Goal: Transaction & Acquisition: Purchase product/service

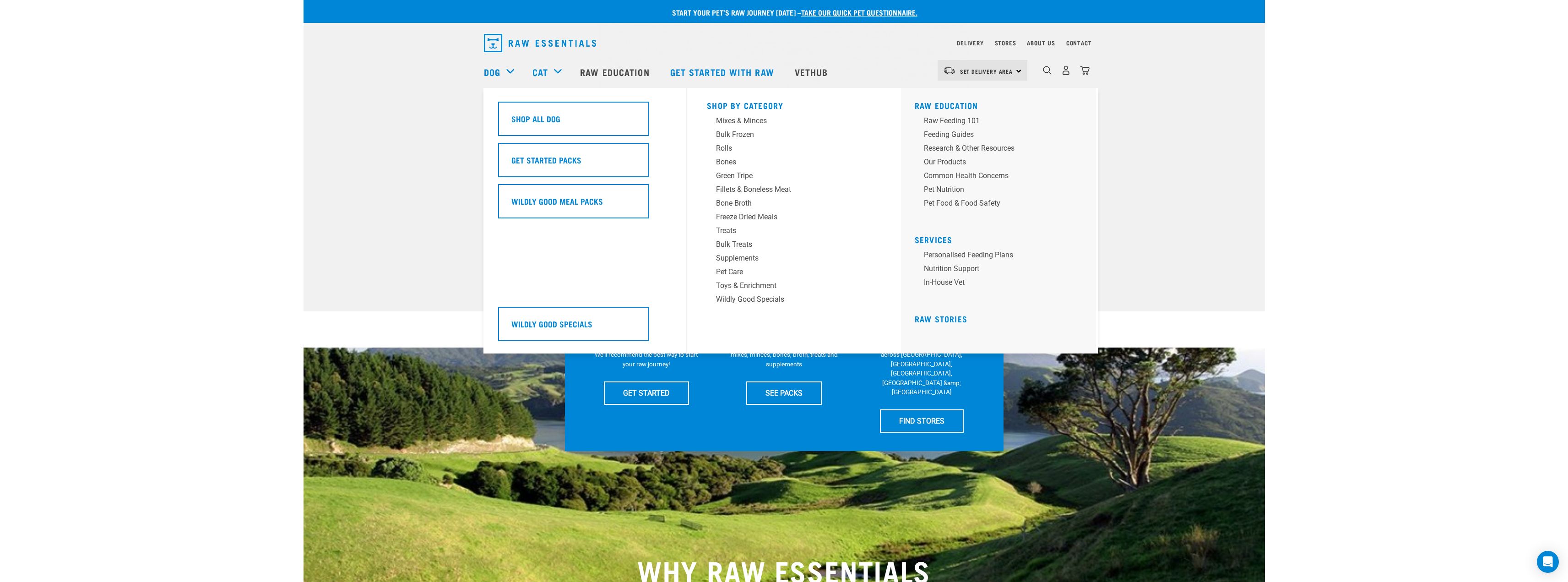
click at [505, 73] on div "Dog" at bounding box center [504, 72] width 39 height 36
click at [729, 135] on div "Bulk Frozen" at bounding box center [788, 134] width 143 height 11
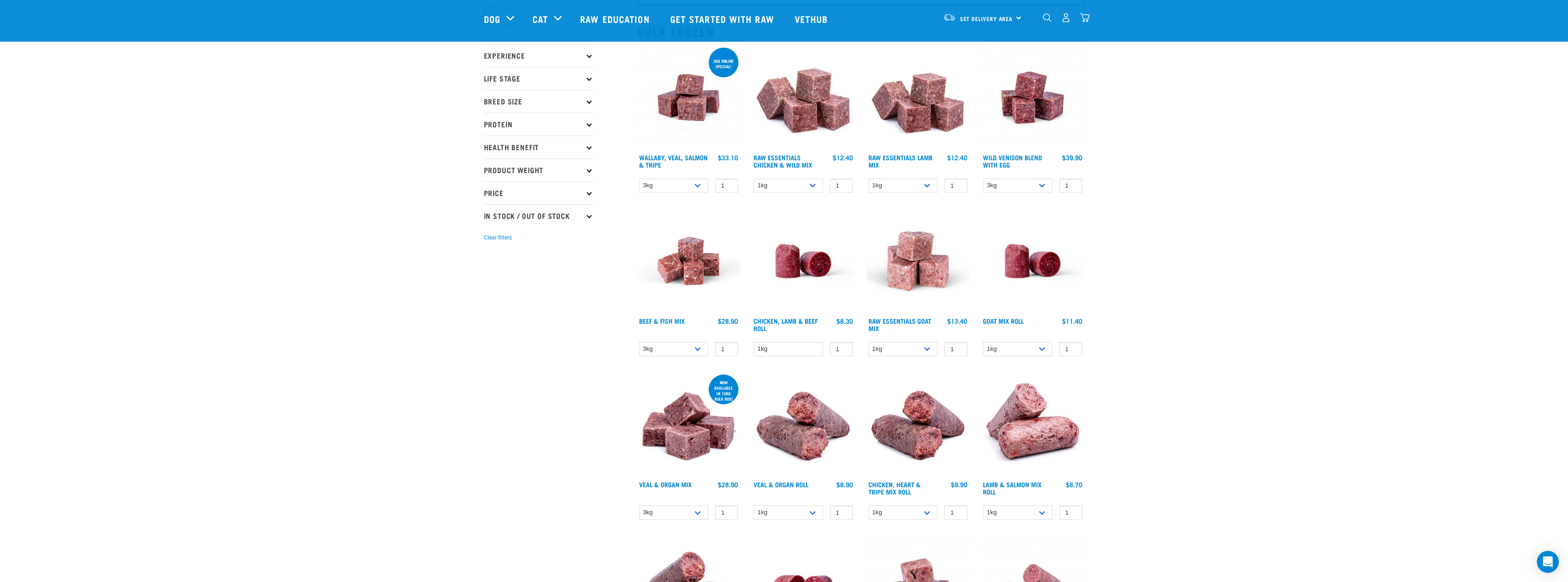
scroll to position [91, 0]
click at [925, 182] on select "1kg 3kg Bulk (10kg)" at bounding box center [903, 185] width 70 height 14
select select "341961"
click at [868, 178] on select "1kg 3kg Bulk (10kg)" at bounding box center [903, 185] width 70 height 14
click at [903, 184] on select "1kg 3kg Bulk (10kg)" at bounding box center [903, 185] width 70 height 14
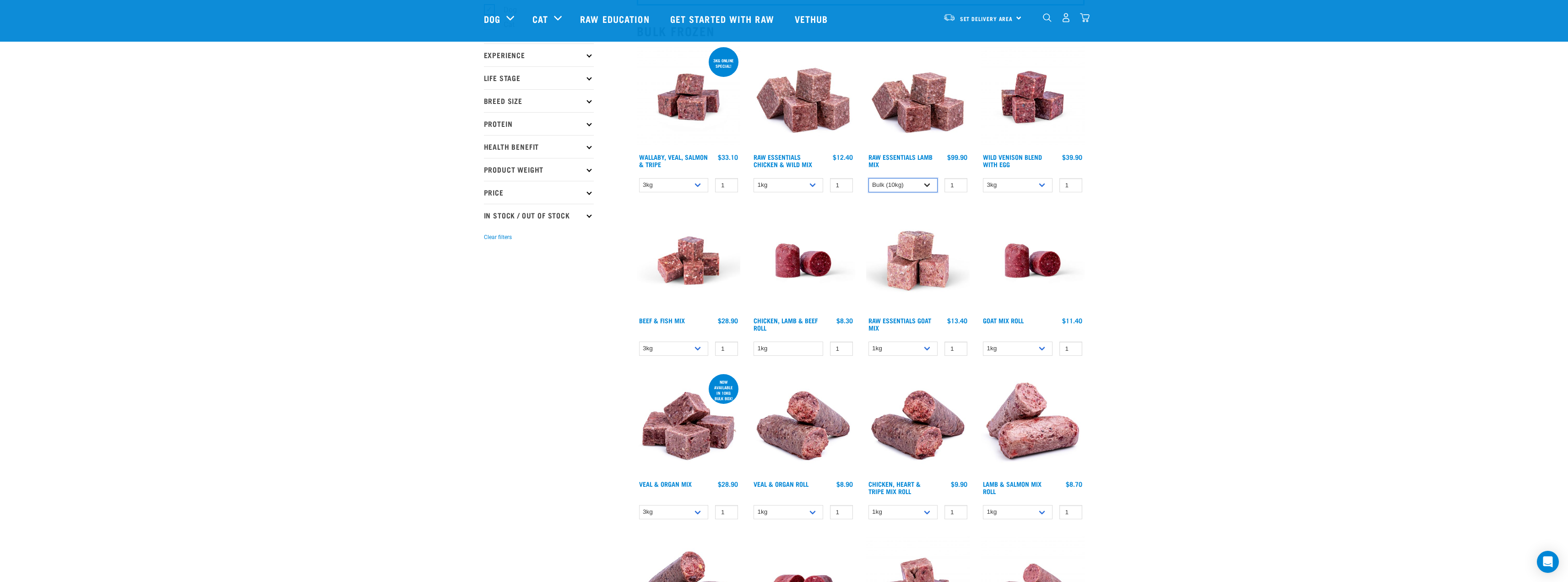
click at [868, 178] on select "1kg 3kg Bulk (10kg)" at bounding box center [903, 185] width 70 height 14
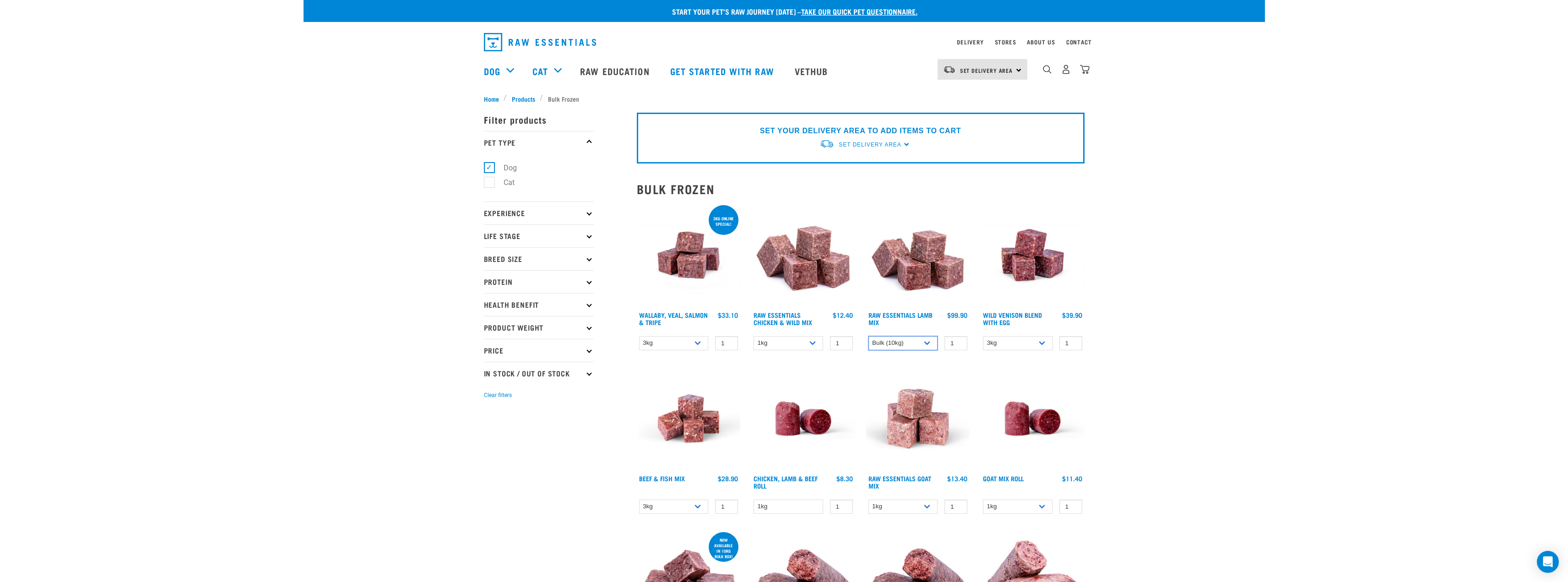
scroll to position [0, 0]
click at [931, 276] on img at bounding box center [918, 256] width 104 height 104
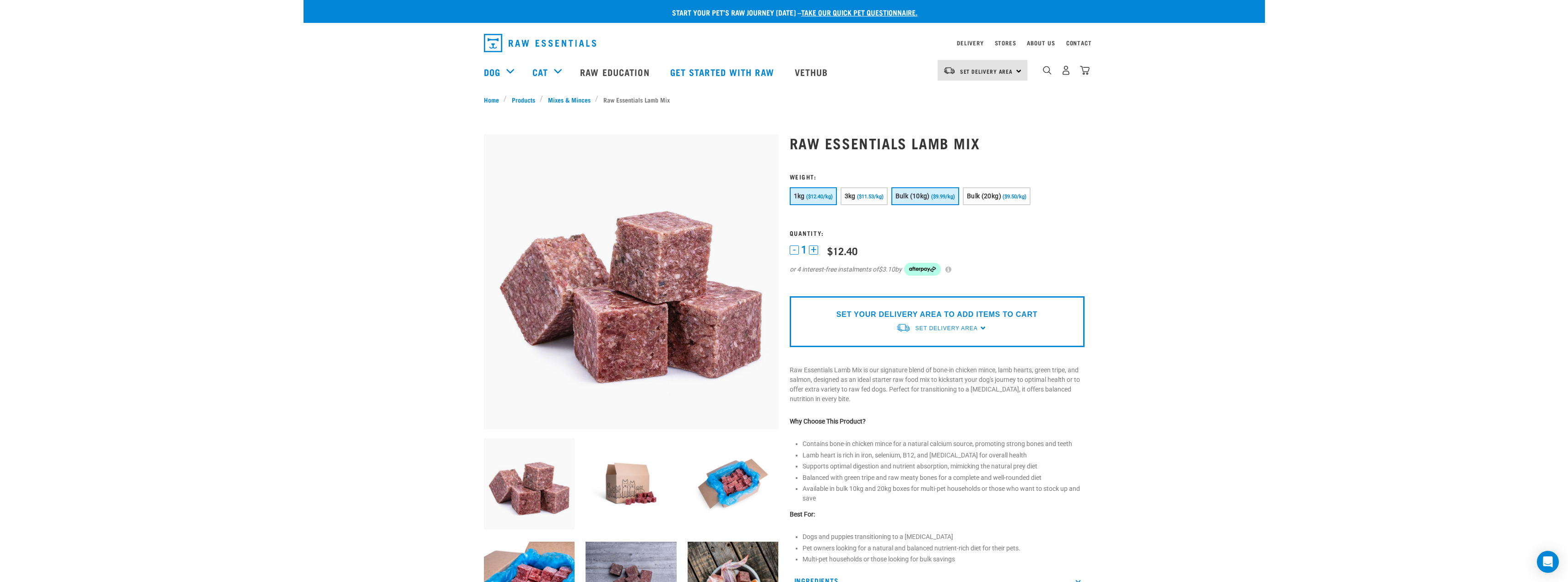
click at [922, 193] on span "Bulk (10kg)" at bounding box center [912, 195] width 34 height 7
click at [949, 316] on p "SET YOUR DELIVERY AREA TO ADD ITEMS TO CART" at bounding box center [936, 314] width 201 height 11
click at [951, 325] on span "Set Delivery Area" at bounding box center [947, 328] width 63 height 7
click at [916, 348] on link "[GEOGRAPHIC_DATA]" at bounding box center [941, 349] width 91 height 15
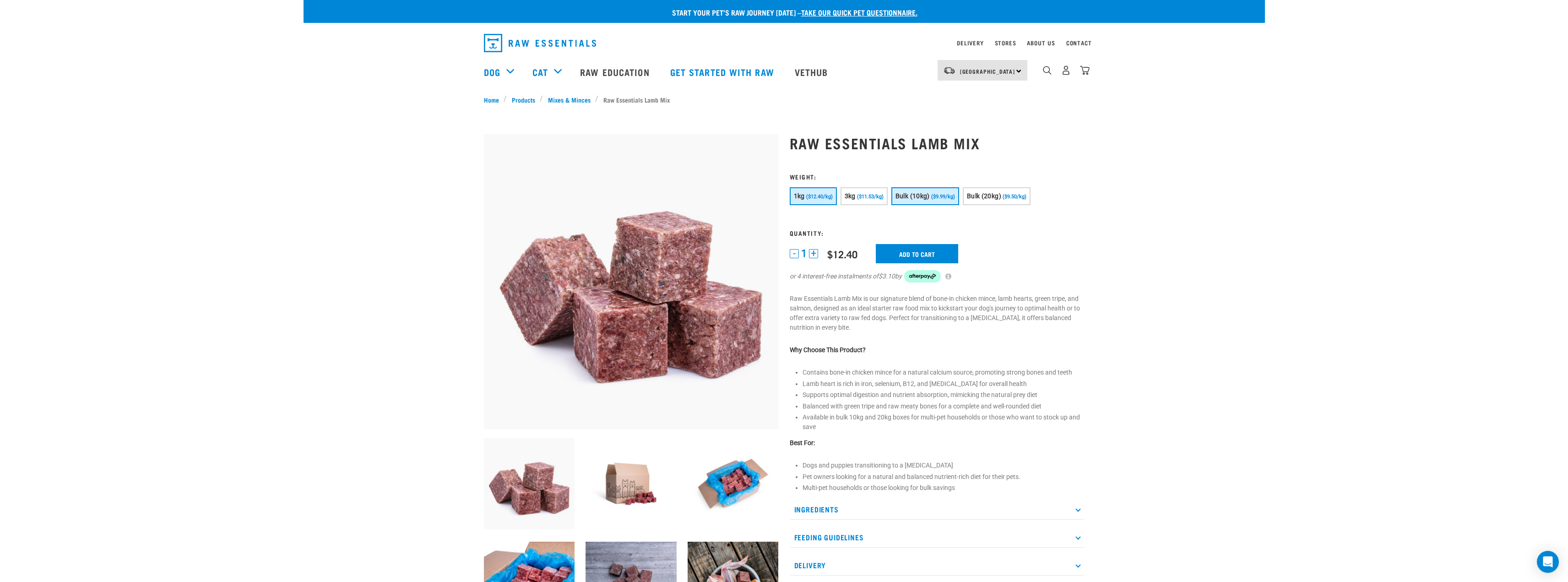
click at [915, 188] on button "Bulk (10kg) ($9.99/kg)" at bounding box center [924, 196] width 68 height 18
click at [907, 251] on input "Add to cart" at bounding box center [917, 254] width 82 height 20
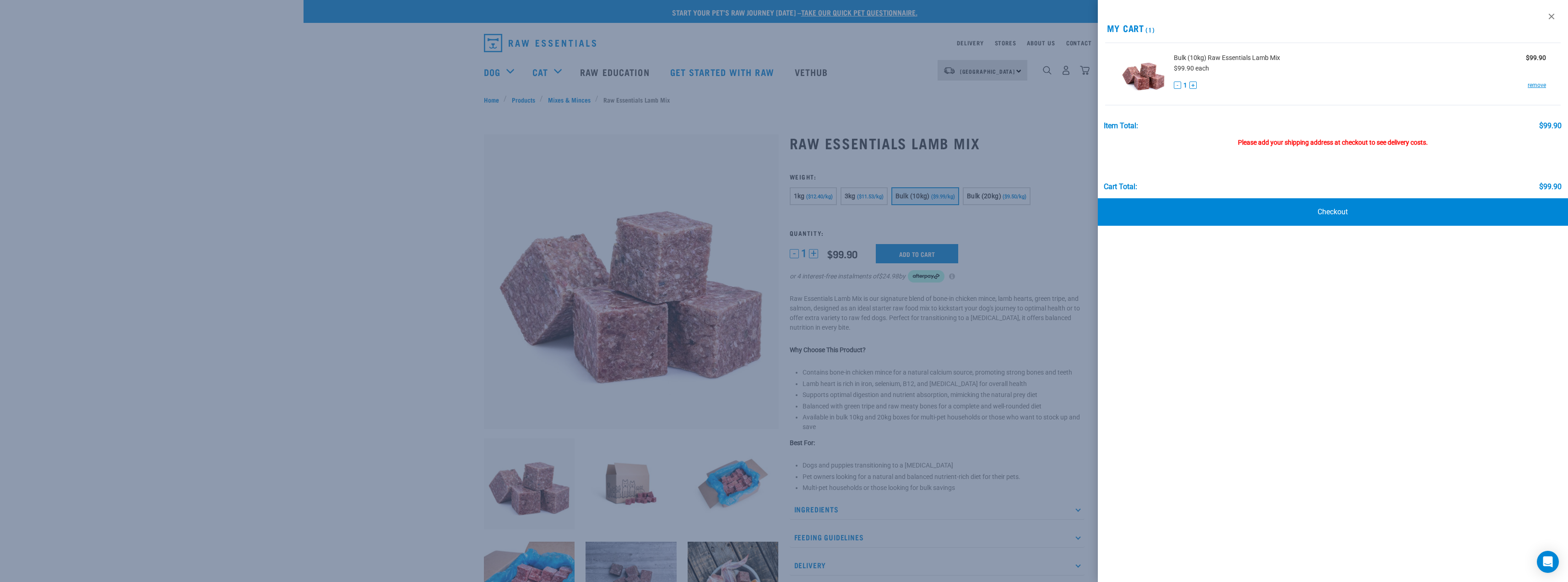
click at [373, 178] on div at bounding box center [784, 291] width 1568 height 582
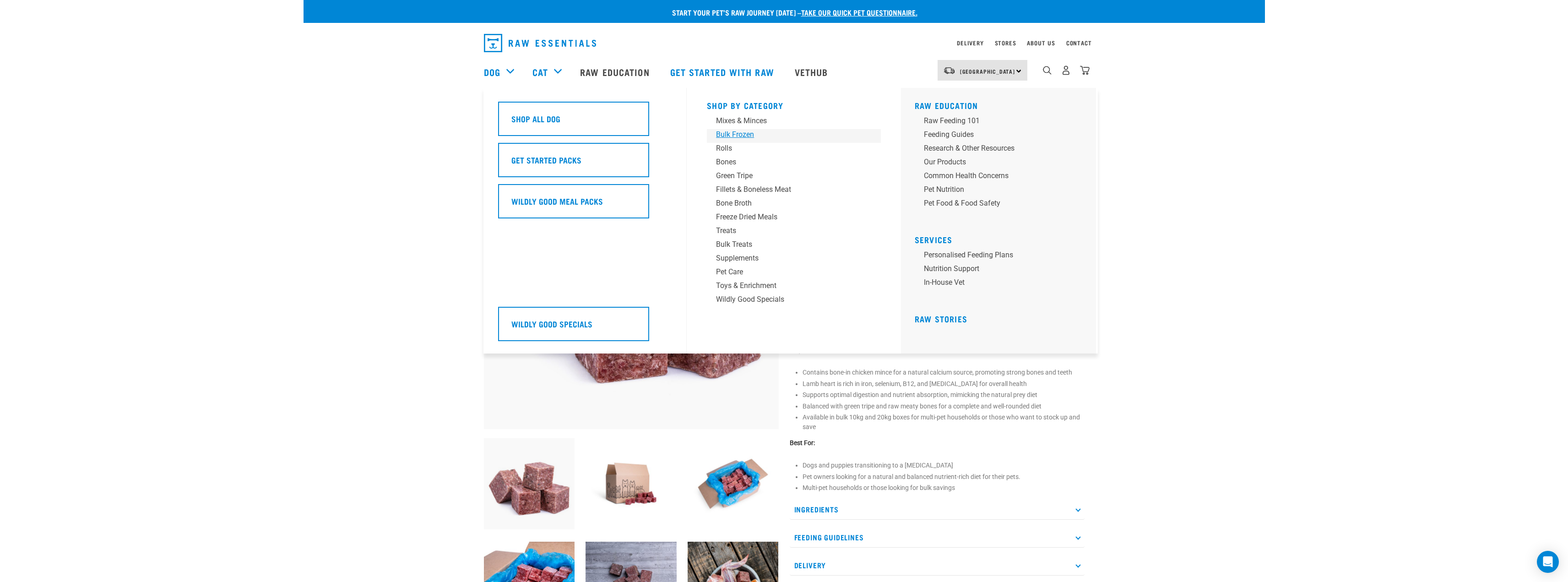
click at [726, 136] on div "Bulk Frozen" at bounding box center [788, 134] width 143 height 11
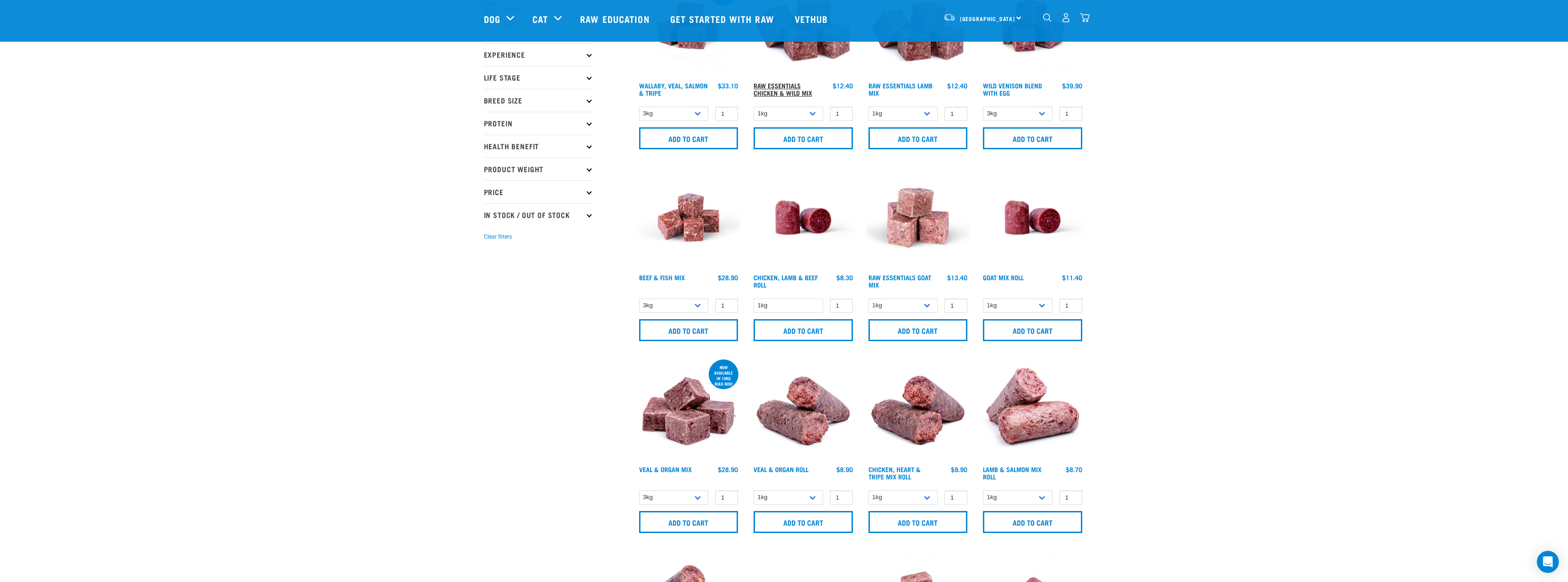
scroll to position [91, 0]
click at [690, 240] on img at bounding box center [689, 218] width 104 height 104
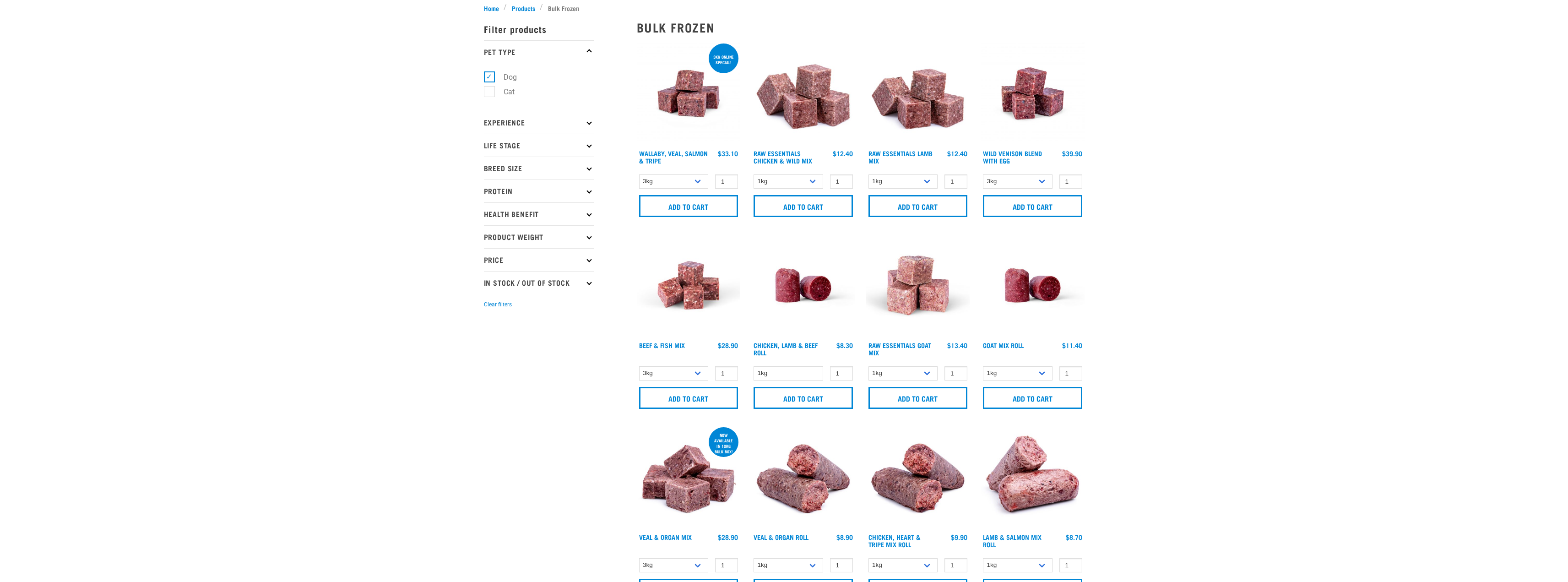
scroll to position [91, 0]
click at [930, 374] on select "1kg 3kg Bulk (10kg)" at bounding box center [903, 373] width 70 height 14
click at [923, 328] on img at bounding box center [918, 285] width 104 height 104
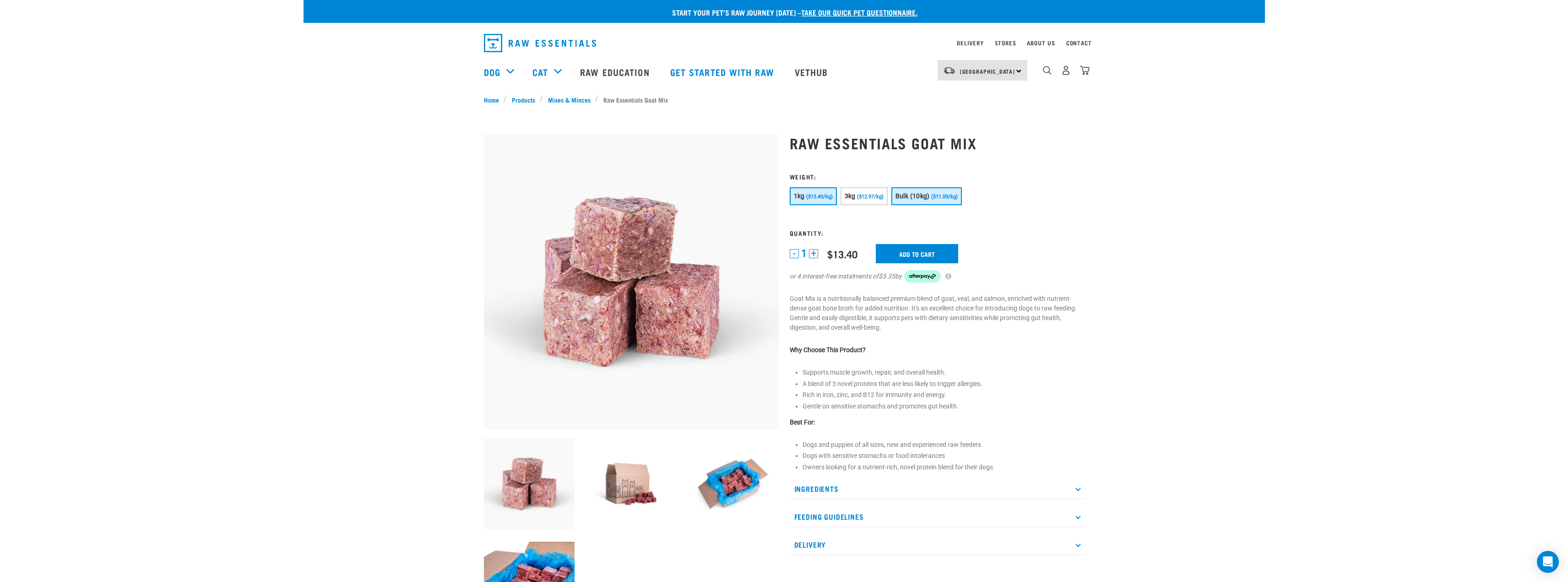
click at [913, 198] on span "Bulk (10kg)" at bounding box center [912, 195] width 34 height 7
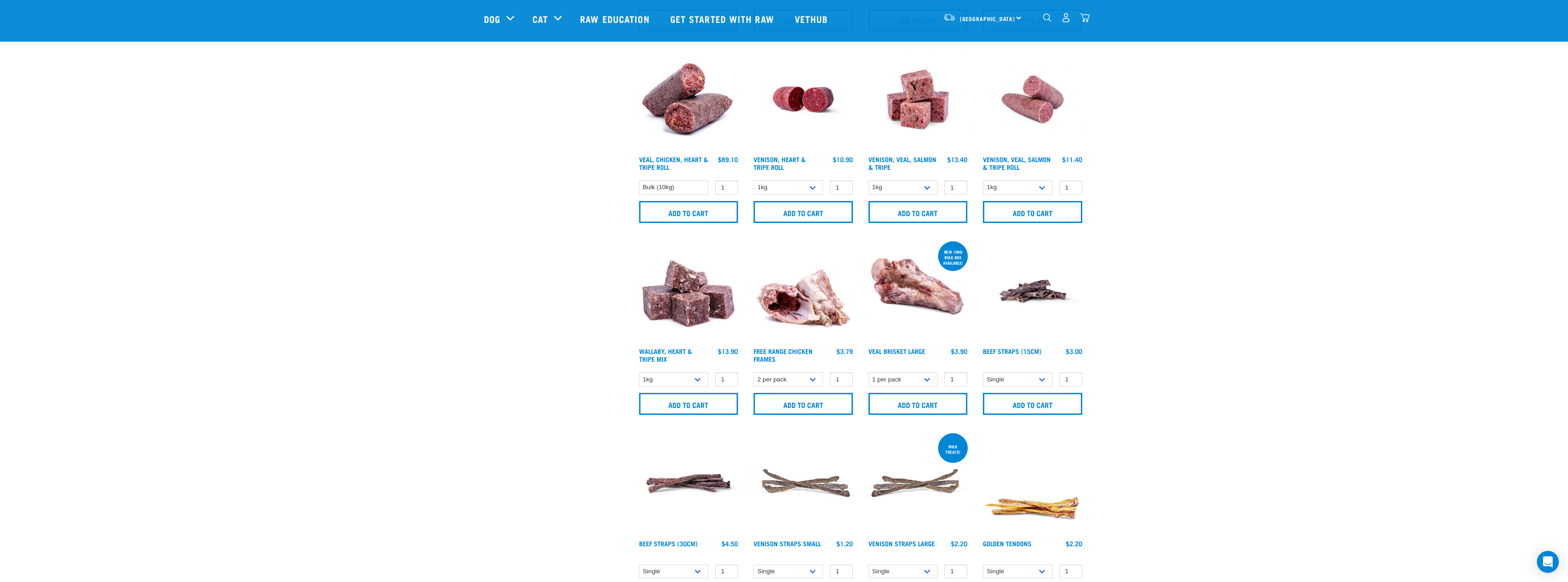
scroll to position [594, 0]
click at [678, 320] on img at bounding box center [689, 291] width 104 height 104
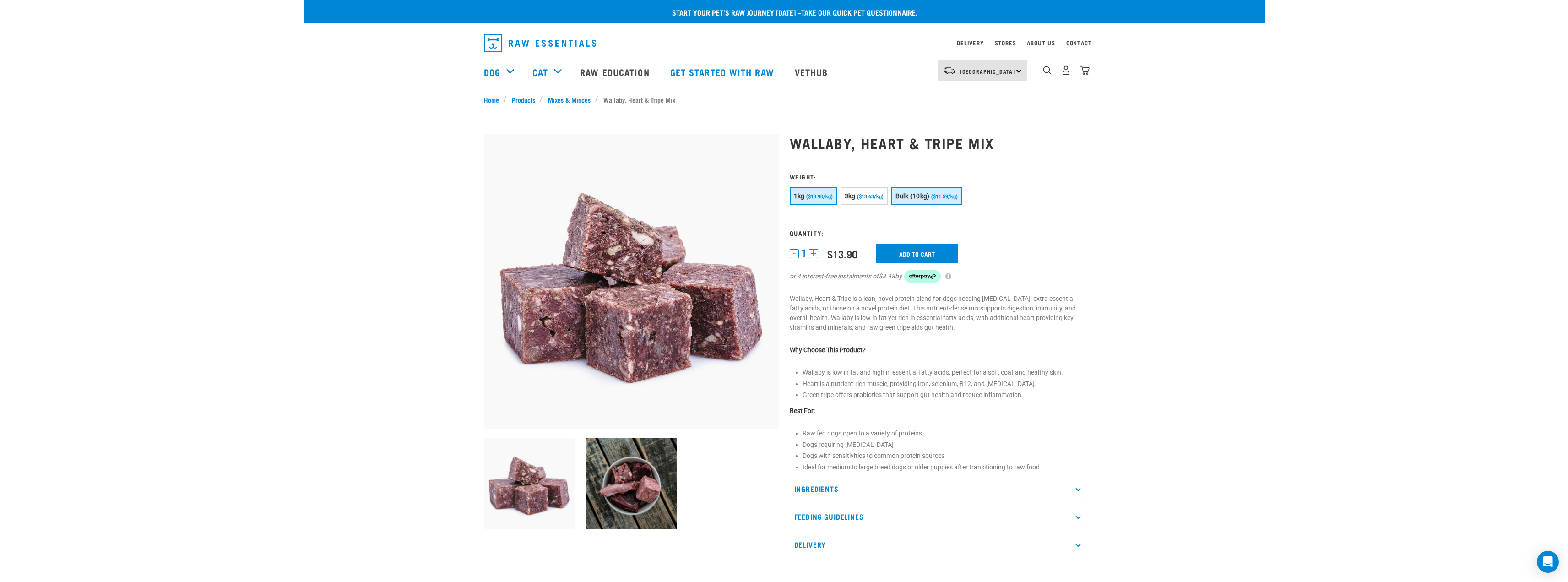
click at [936, 196] on span "($11.59/kg)" at bounding box center [944, 197] width 26 height 6
click at [932, 252] on input "Add to cart" at bounding box center [922, 254] width 82 height 20
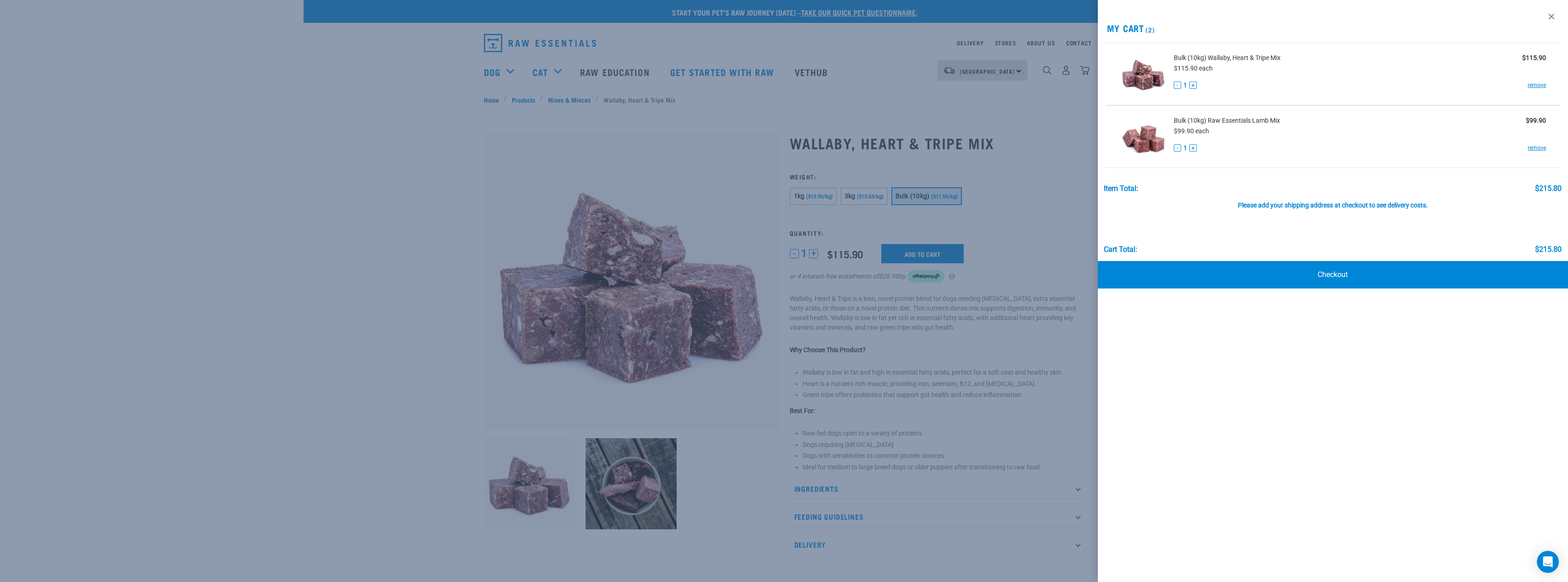
click at [521, 138] on div at bounding box center [784, 291] width 1568 height 582
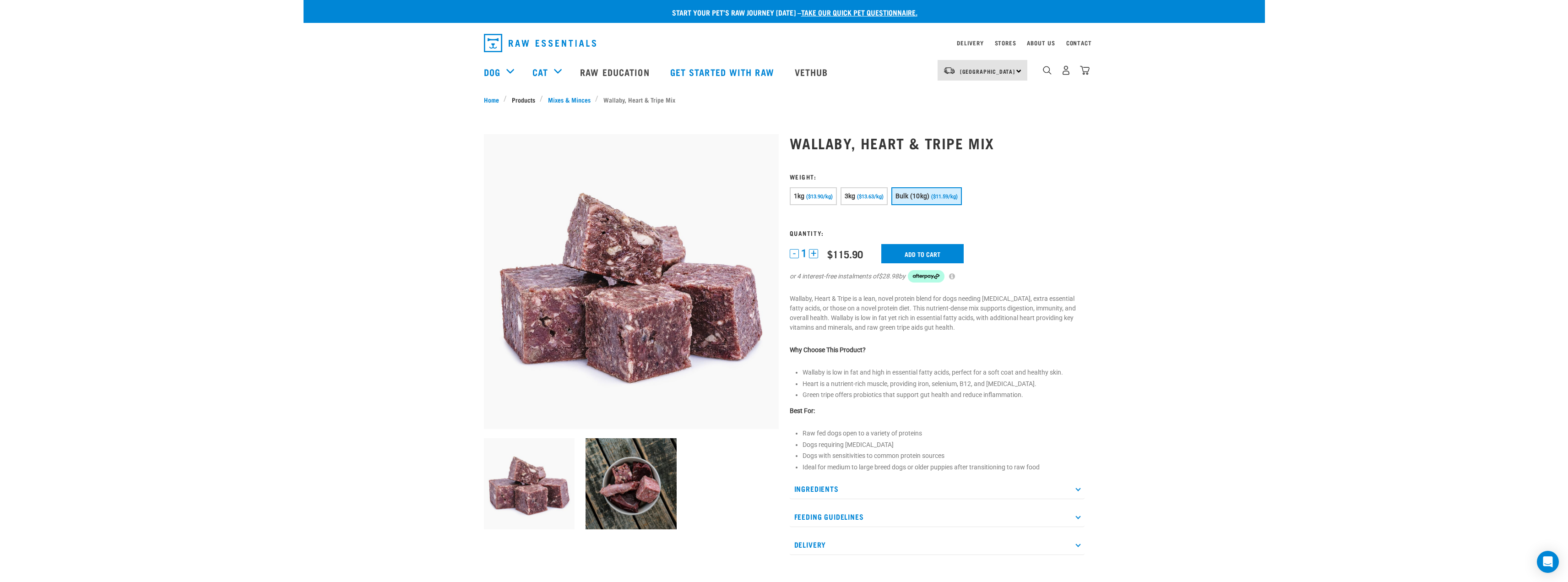
click at [521, 101] on link "Products" at bounding box center [523, 100] width 33 height 10
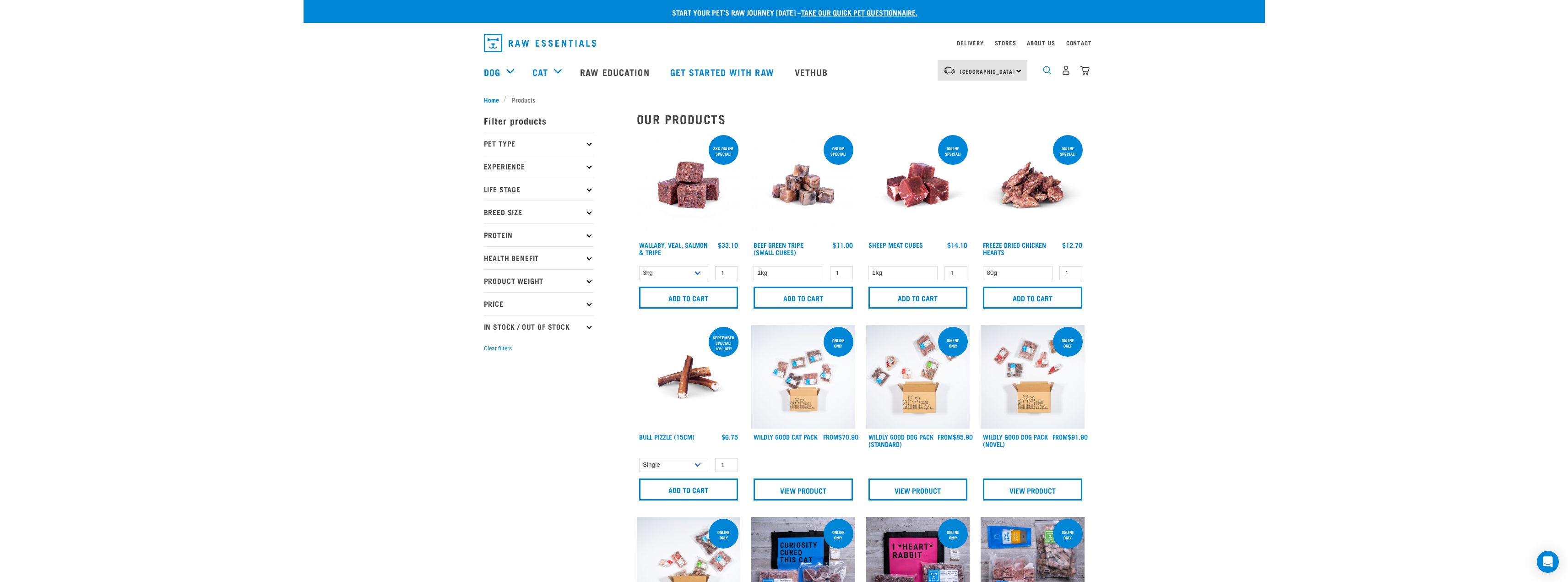
click at [1047, 73] on img "dropdown navigation" at bounding box center [1047, 70] width 9 height 9
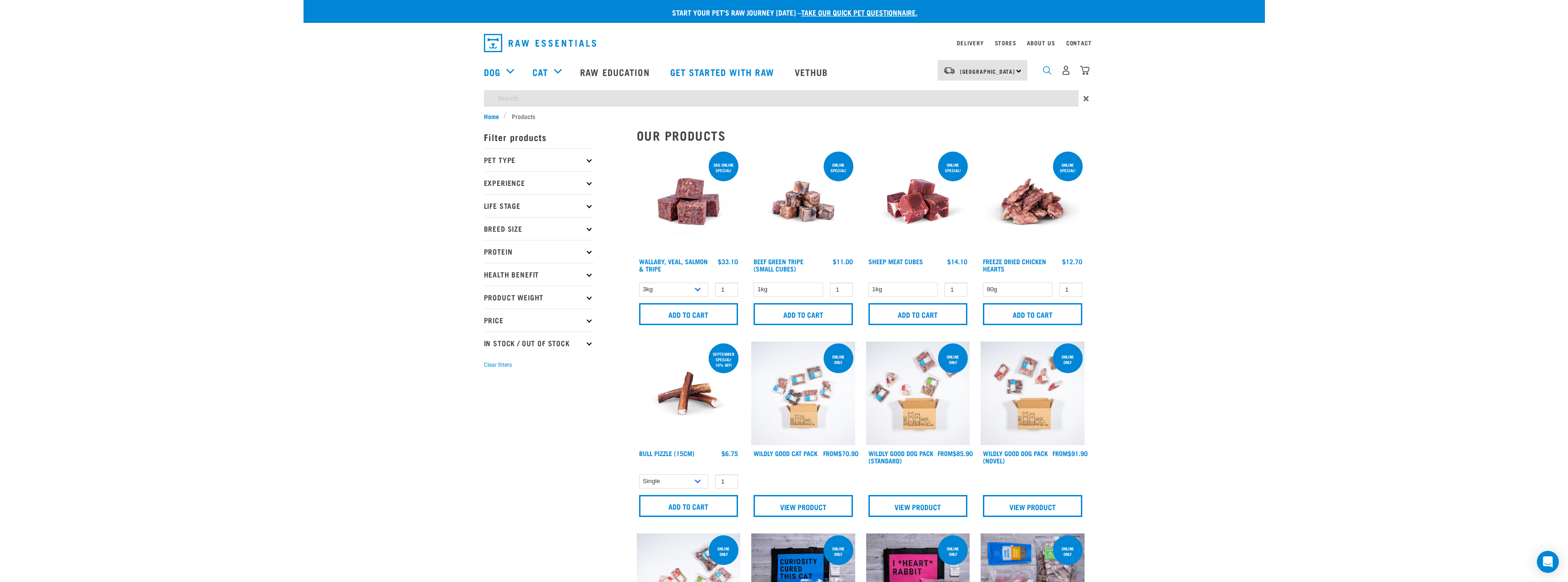
click at [1047, 73] on img "dropdown navigation" at bounding box center [1047, 70] width 9 height 9
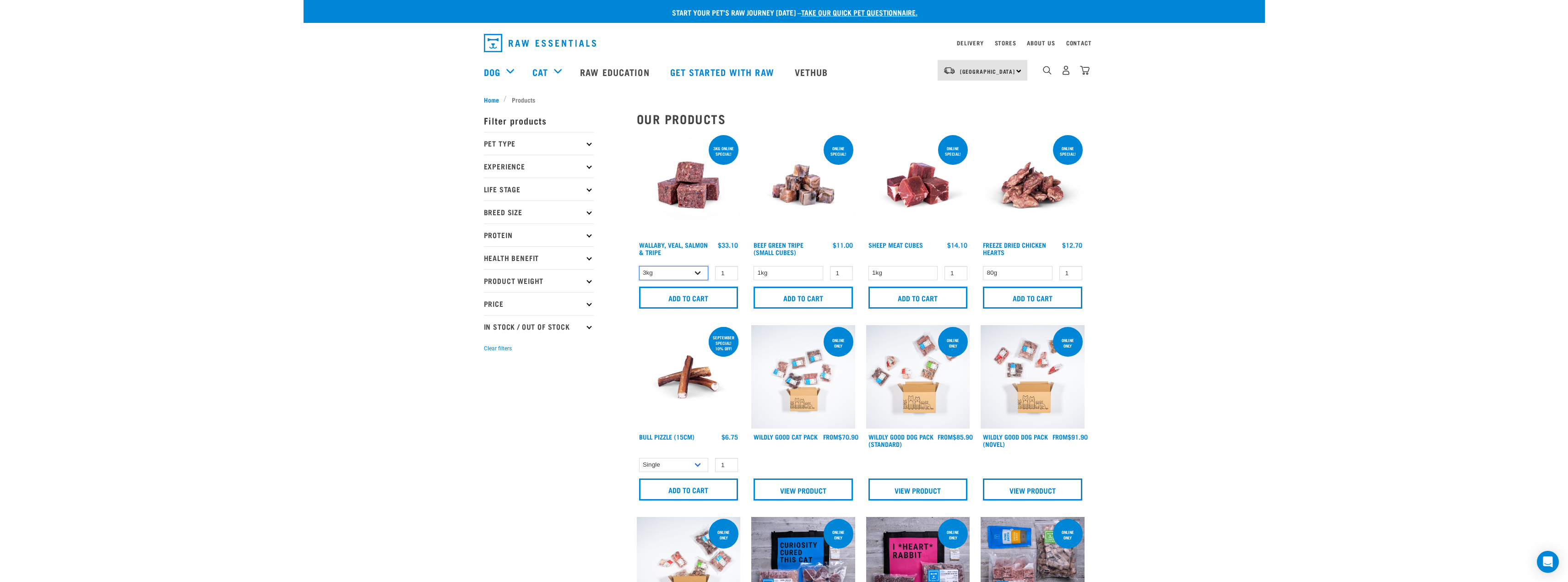
click at [702, 270] on select "3kg 1kg Bulk (18kg)" at bounding box center [673, 272] width 70 height 14
click at [754, 201] on img at bounding box center [803, 185] width 104 height 104
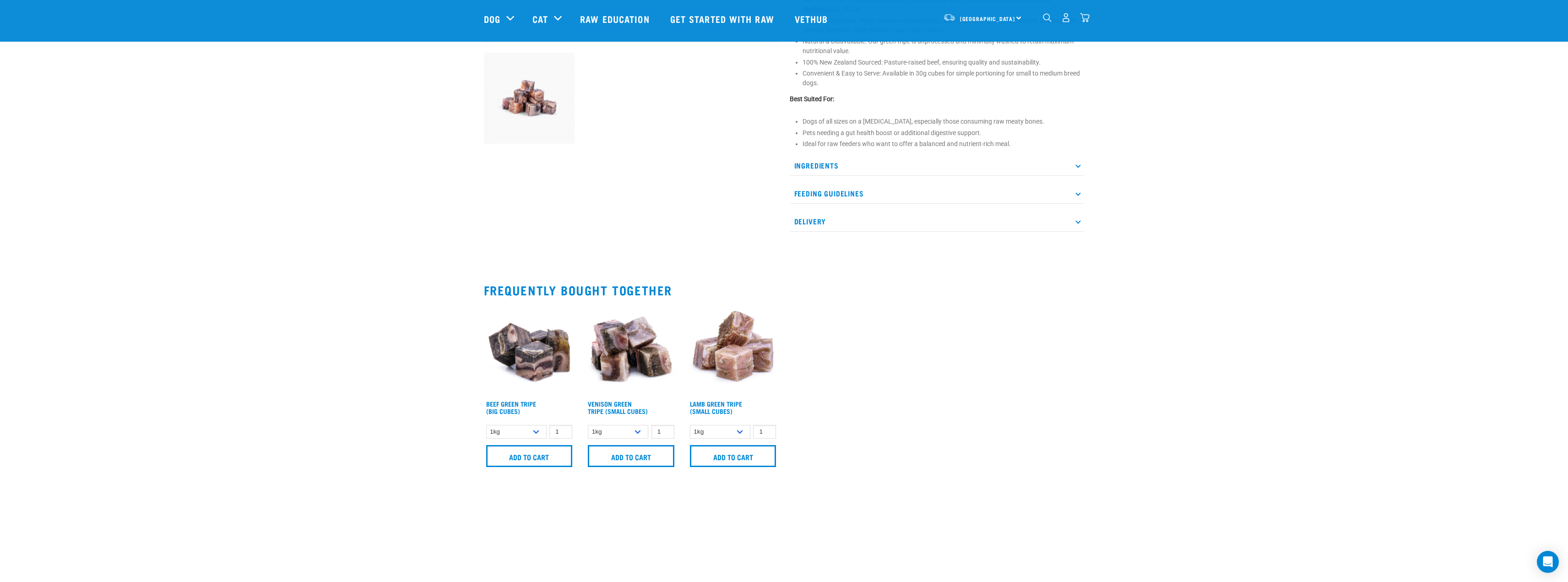
scroll to position [319, 0]
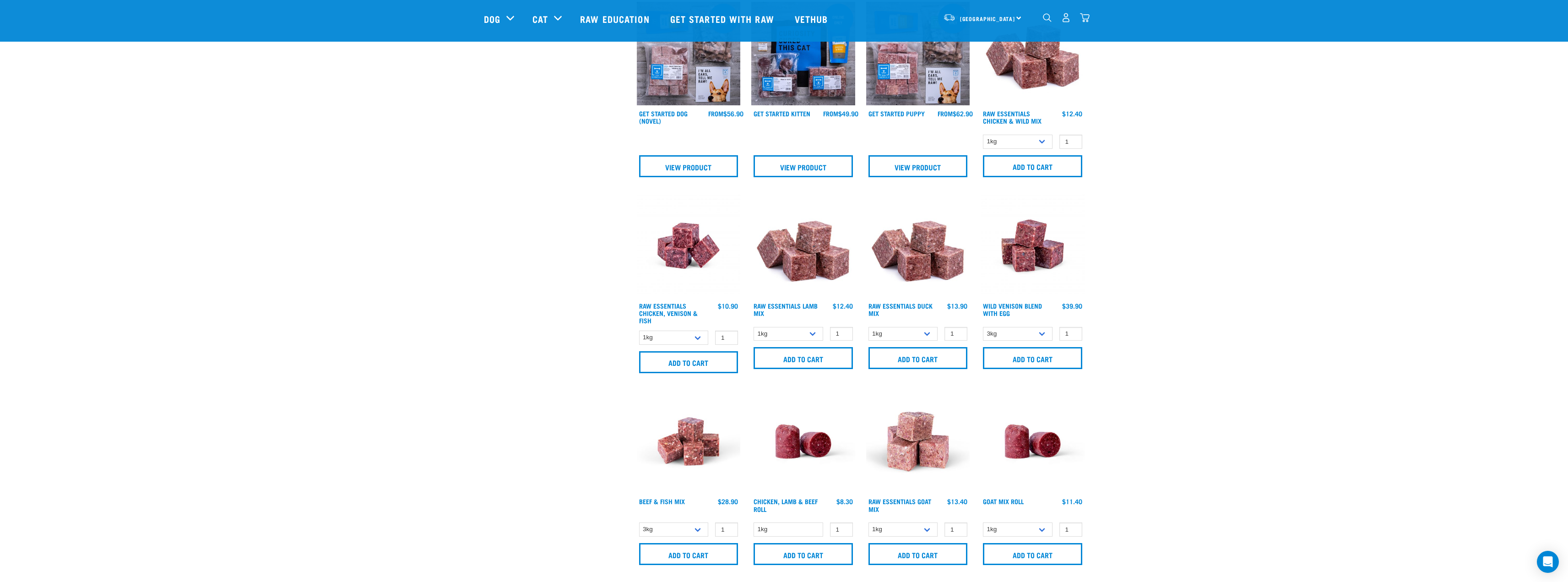
scroll to position [640, 0]
click at [924, 329] on select "1kg 3kg" at bounding box center [903, 333] width 70 height 14
click at [923, 328] on select "1kg 3kg" at bounding box center [903, 333] width 70 height 14
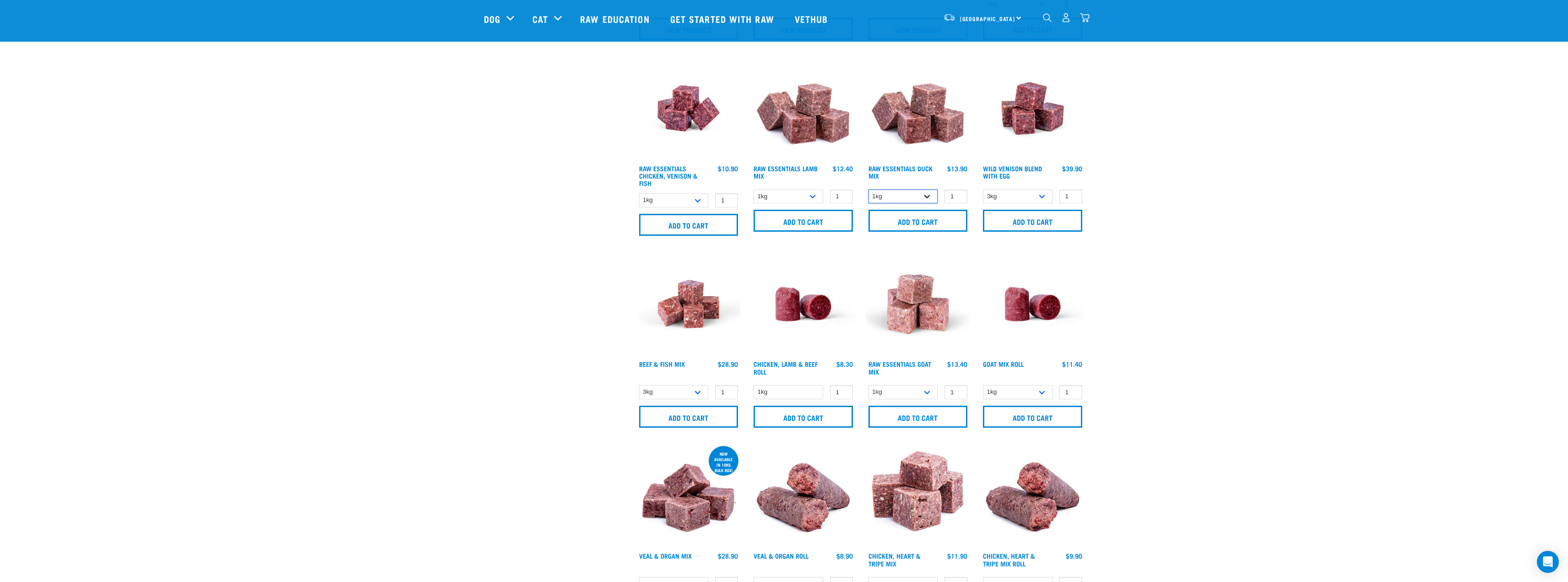
scroll to position [778, 0]
click at [925, 191] on select "1kg 3kg" at bounding box center [903, 196] width 70 height 14
select select "442098"
click at [868, 189] on select "1kg 3kg" at bounding box center [903, 196] width 70 height 14
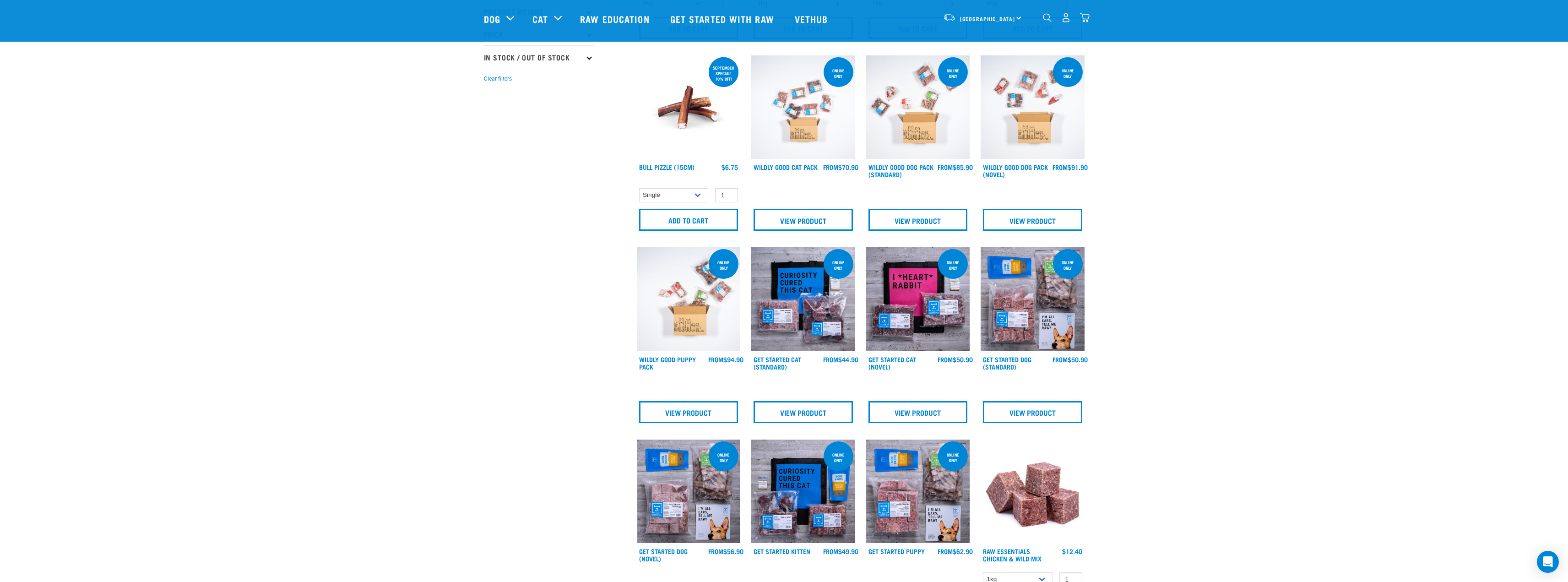
scroll to position [0, 0]
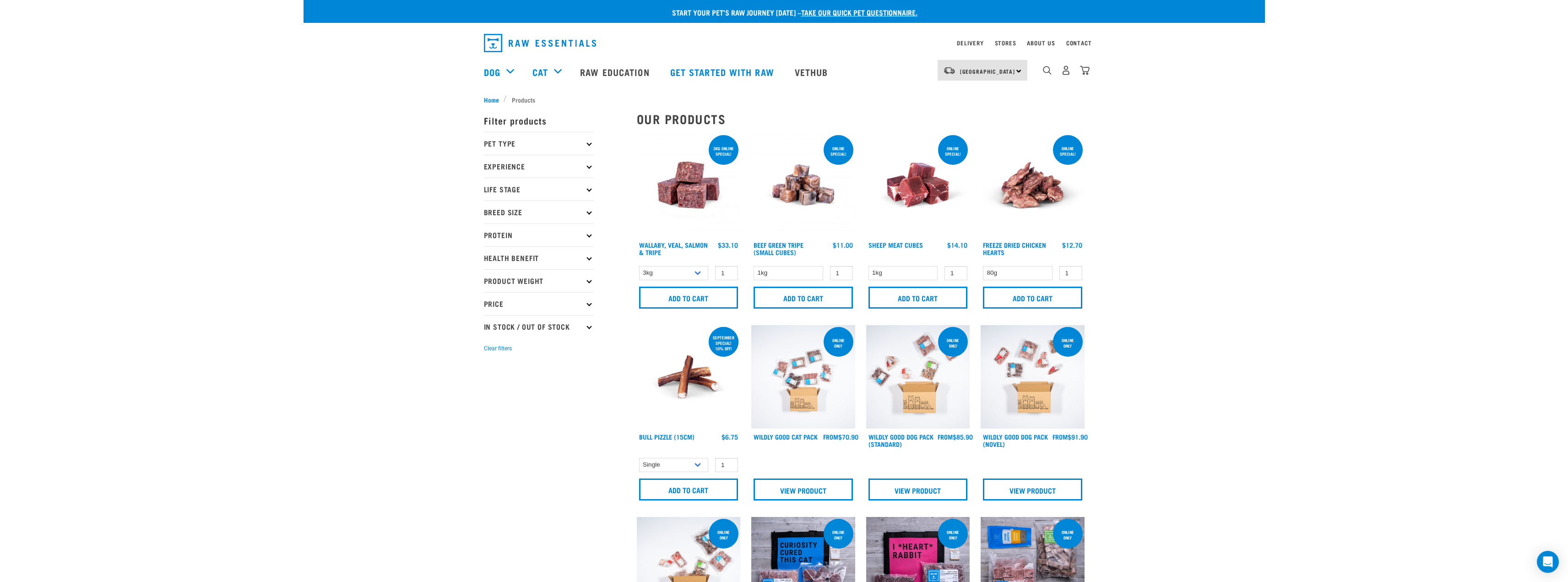
click at [1043, 69] on div "dropdown navigation" at bounding box center [1048, 71] width 10 height 10
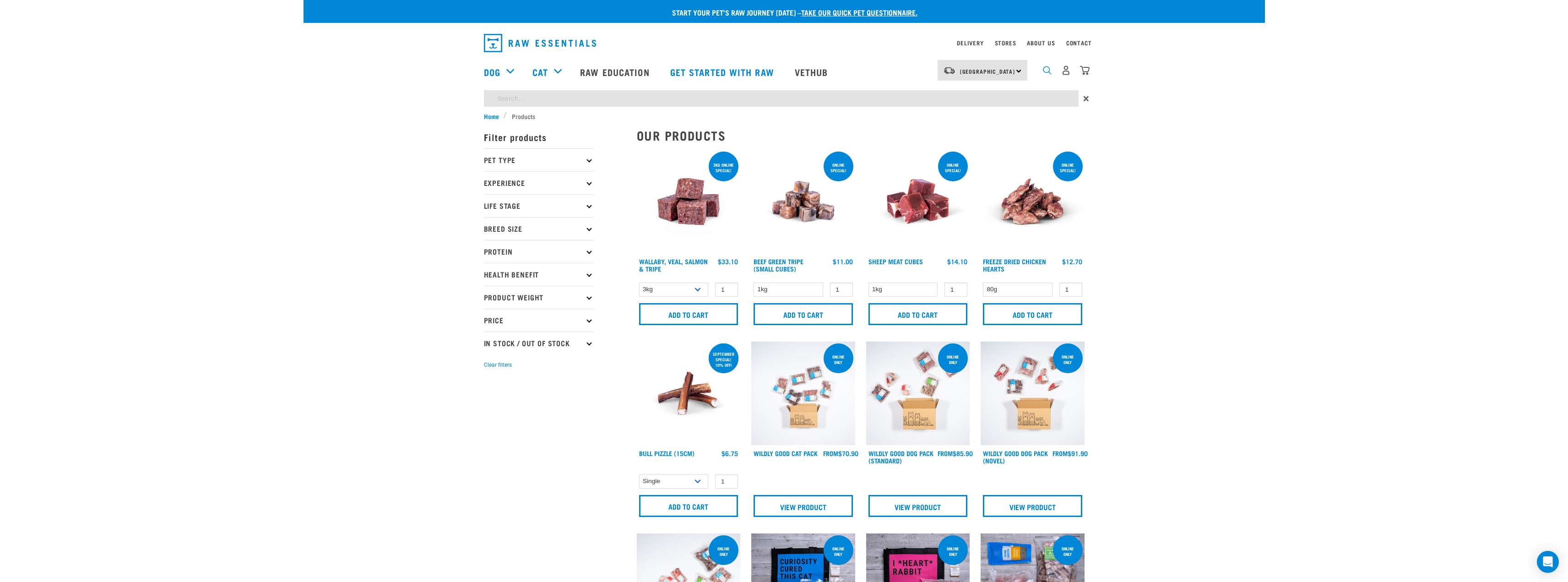
click at [1049, 74] on img "dropdown navigation" at bounding box center [1047, 70] width 9 height 9
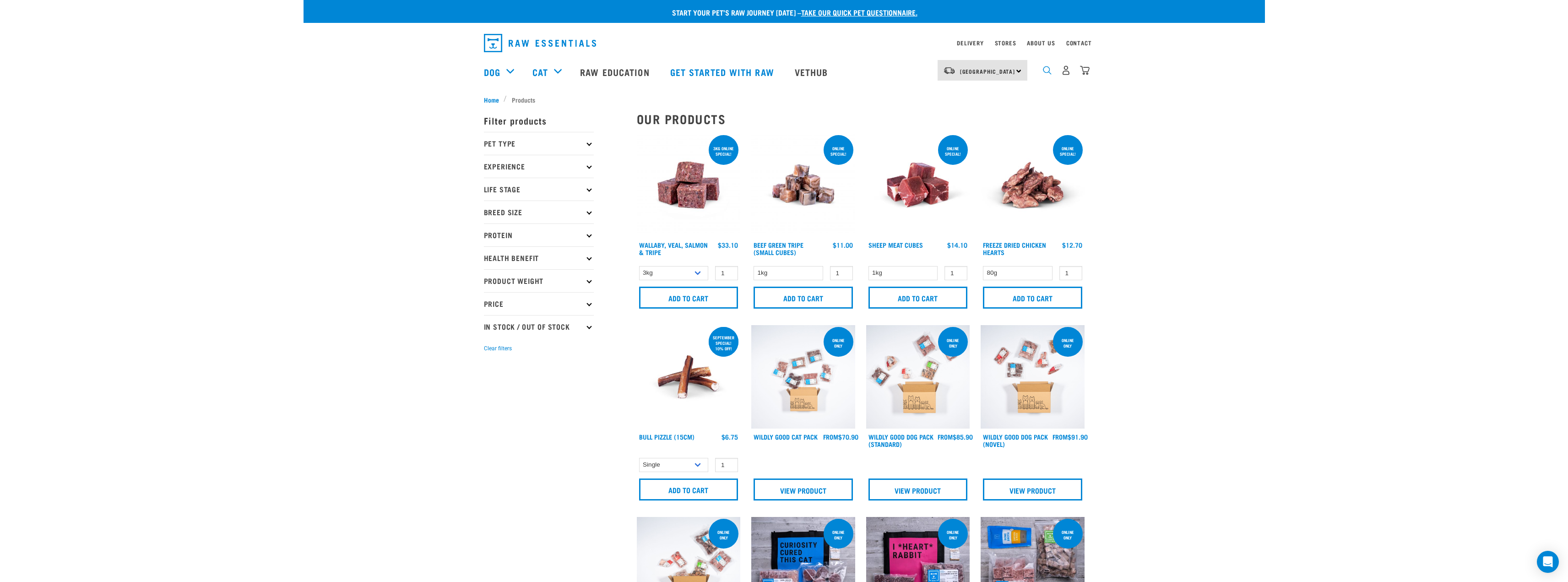
click at [1049, 74] on img "dropdown navigation" at bounding box center [1047, 70] width 9 height 9
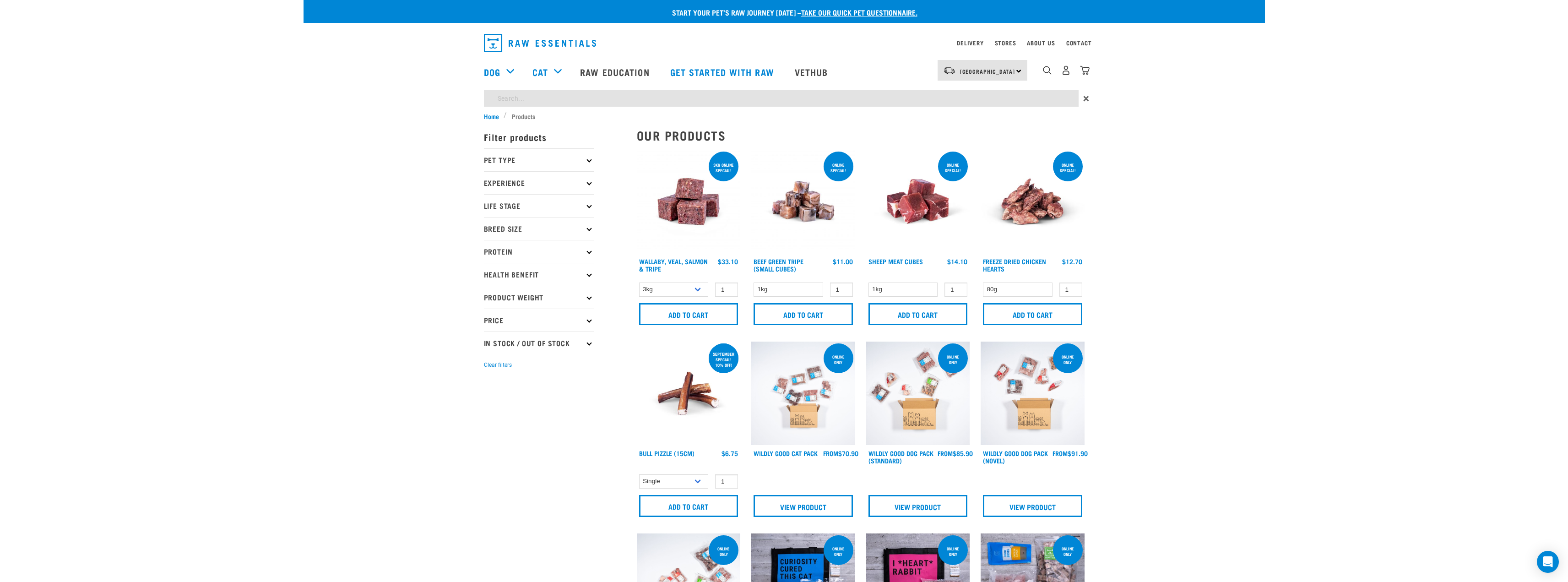
click at [564, 97] on input "search" at bounding box center [781, 98] width 595 height 17
type input "chicken"
click at [566, 97] on input "chicken" at bounding box center [781, 98] width 595 height 17
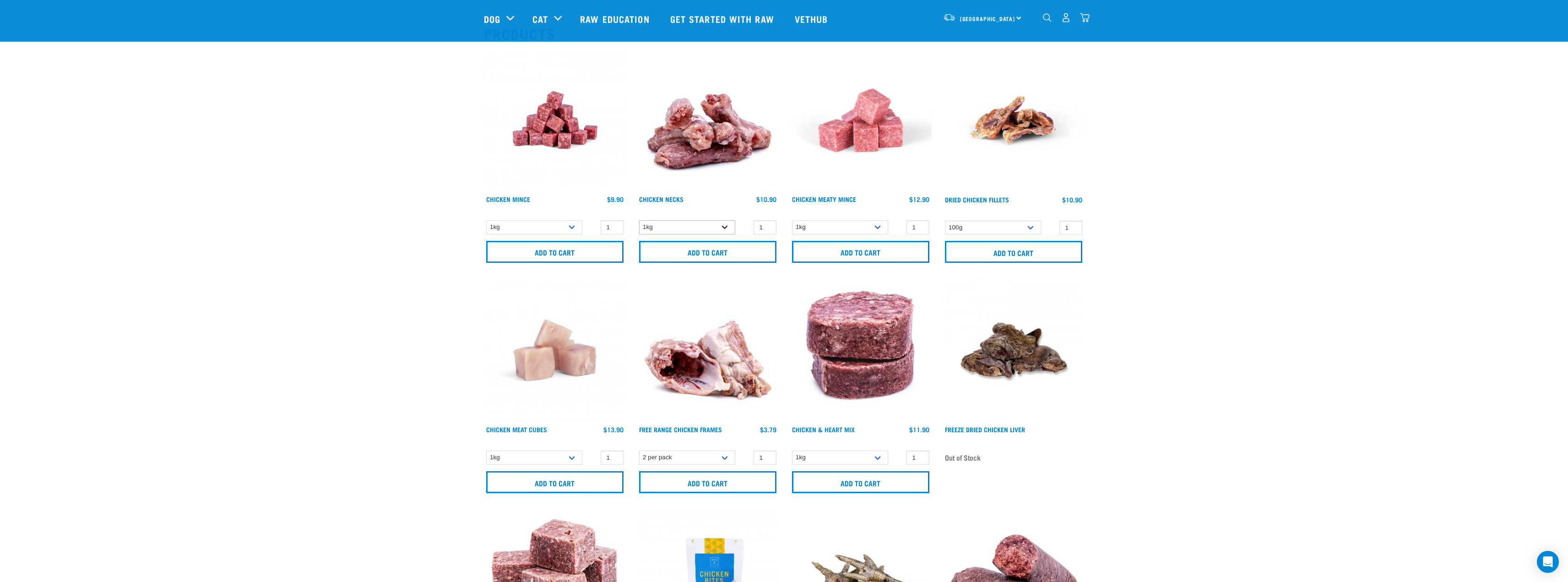
scroll to position [90, 0]
click at [718, 229] on select "1kg 2kg" at bounding box center [687, 226] width 96 height 14
click at [720, 223] on select "1kg 2kg" at bounding box center [687, 226] width 96 height 14
select select "7342"
click at [639, 219] on select "1kg 2kg" at bounding box center [687, 226] width 96 height 14
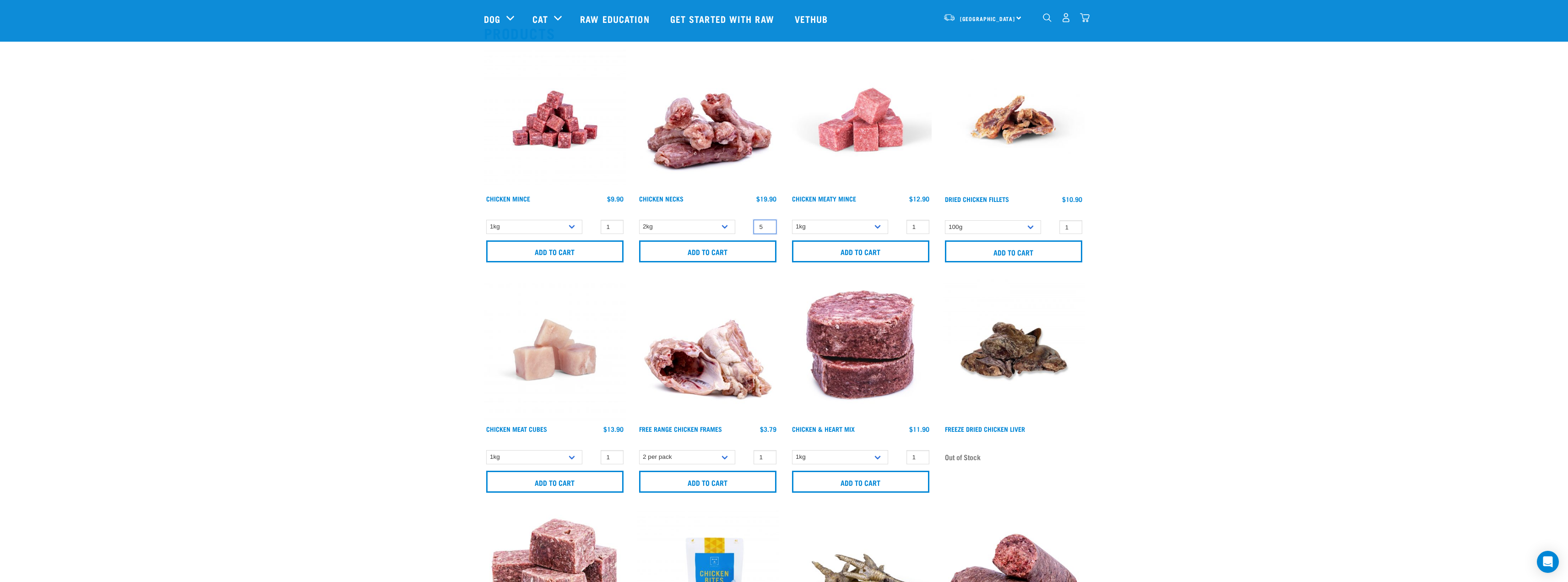
click at [754, 222] on input "5" at bounding box center [764, 226] width 23 height 14
type input "4"
click at [766, 227] on input "4" at bounding box center [764, 226] width 23 height 14
click at [726, 251] on input "Add to cart" at bounding box center [708, 251] width 137 height 22
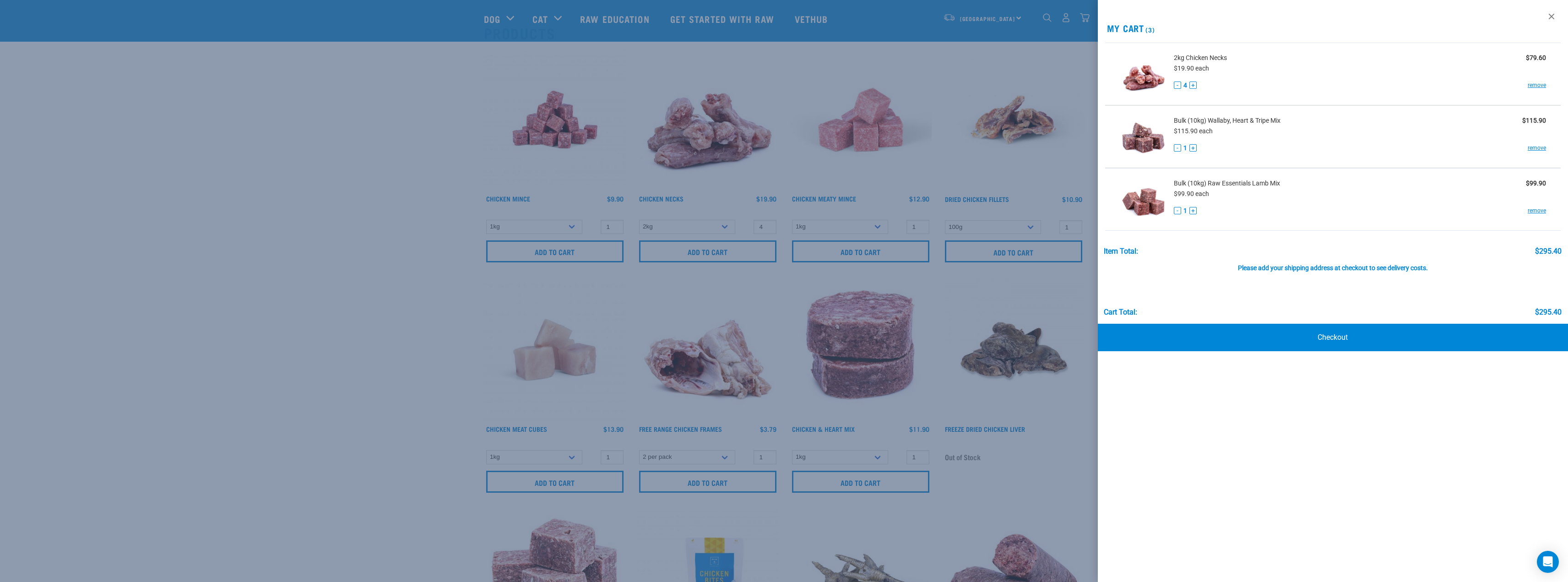
click at [572, 455] on div at bounding box center [784, 291] width 1568 height 582
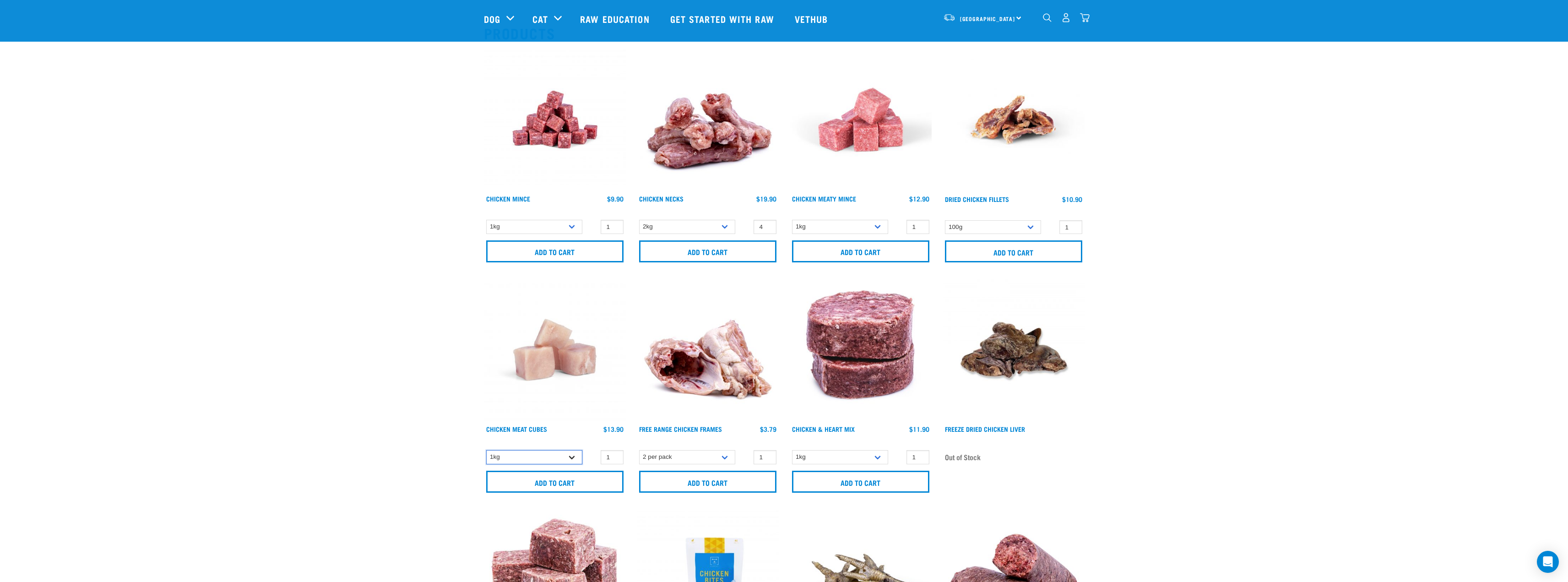
click at [572, 455] on select "1kg" at bounding box center [534, 457] width 96 height 14
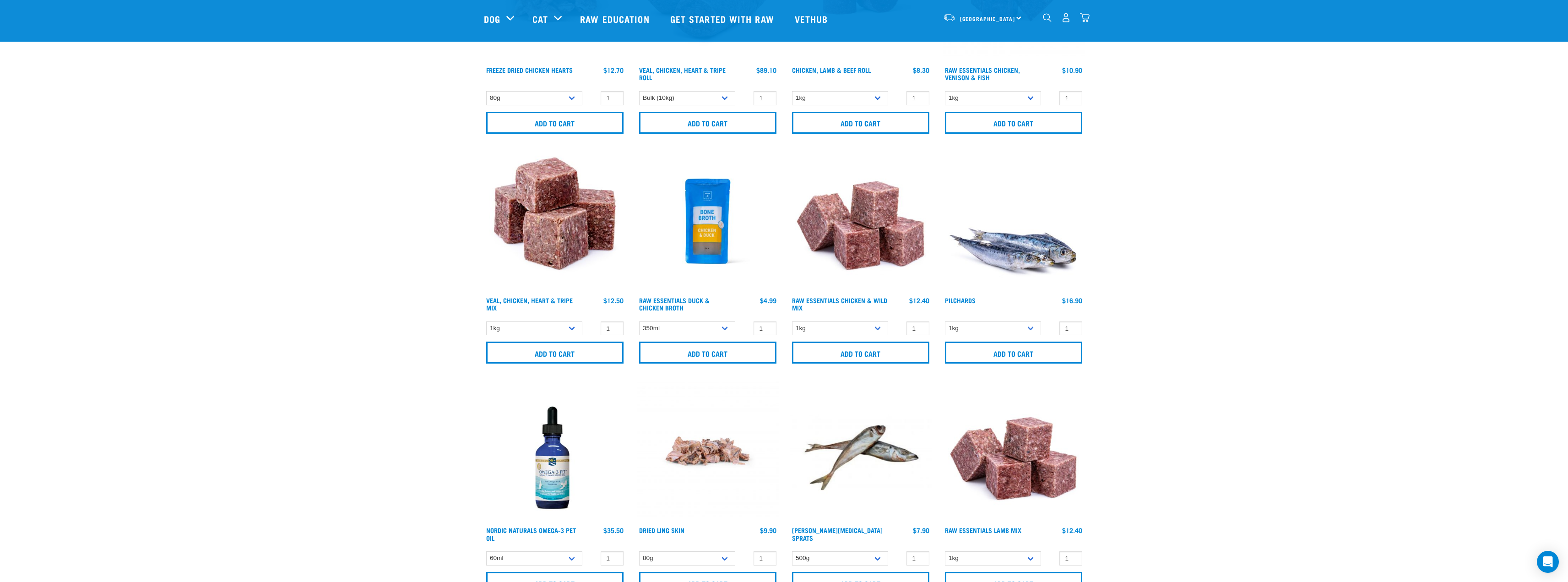
scroll to position [1140, 0]
click at [564, 322] on select "1kg 3kg" at bounding box center [534, 327] width 96 height 14
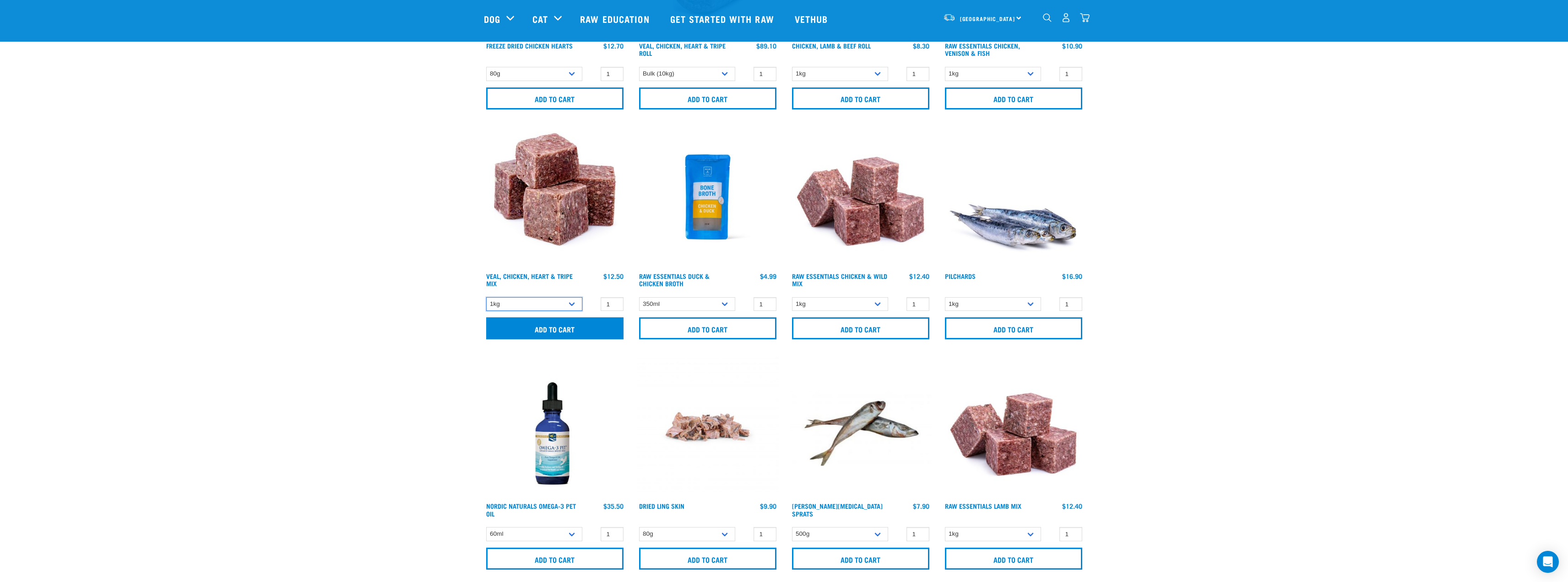
click at [564, 322] on form "1kg 3kg 1 0 100 0 0" at bounding box center [555, 317] width 142 height 44
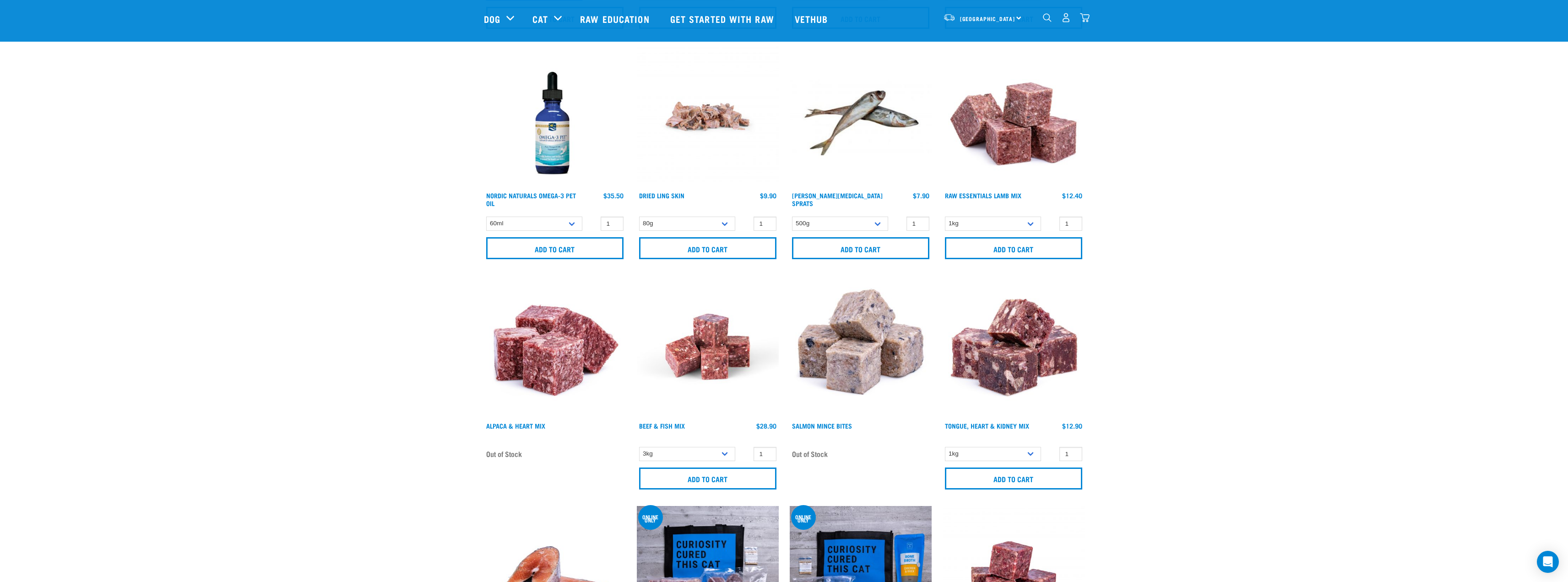
scroll to position [1475, 0]
click at [1027, 456] on select "1kg" at bounding box center [993, 453] width 96 height 14
click at [1027, 455] on select "1kg" at bounding box center [993, 453] width 96 height 14
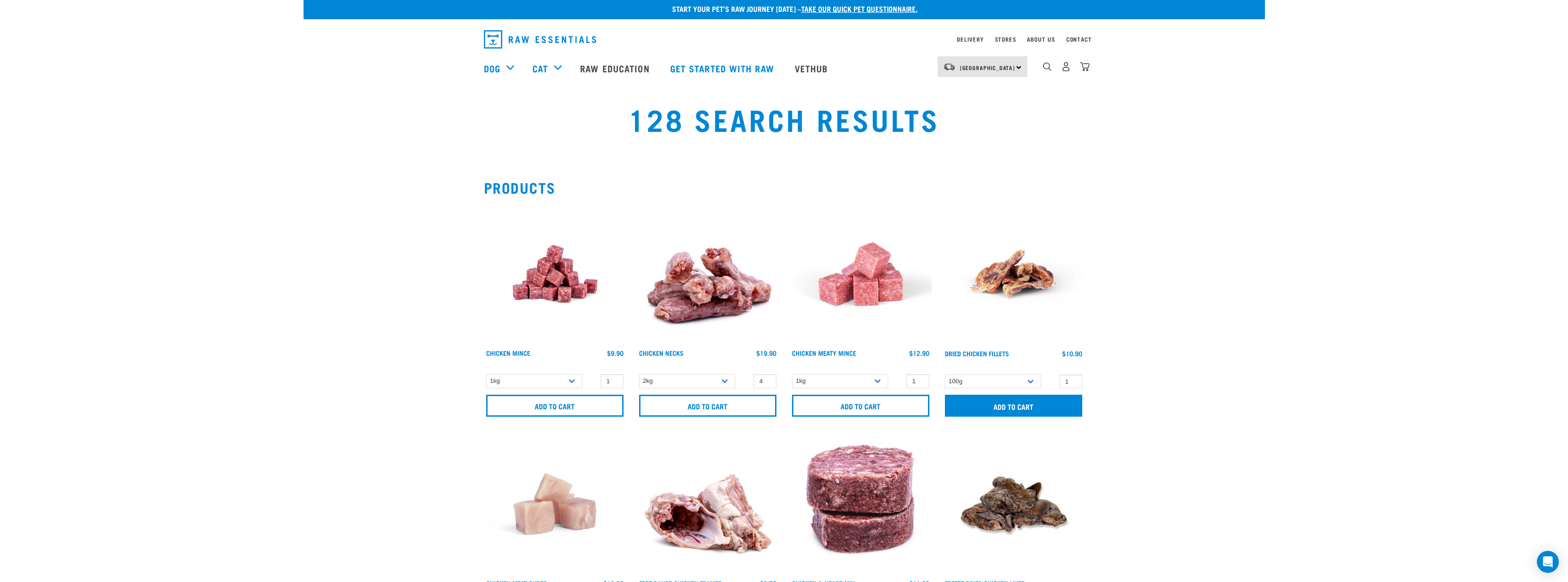
scroll to position [0, 0]
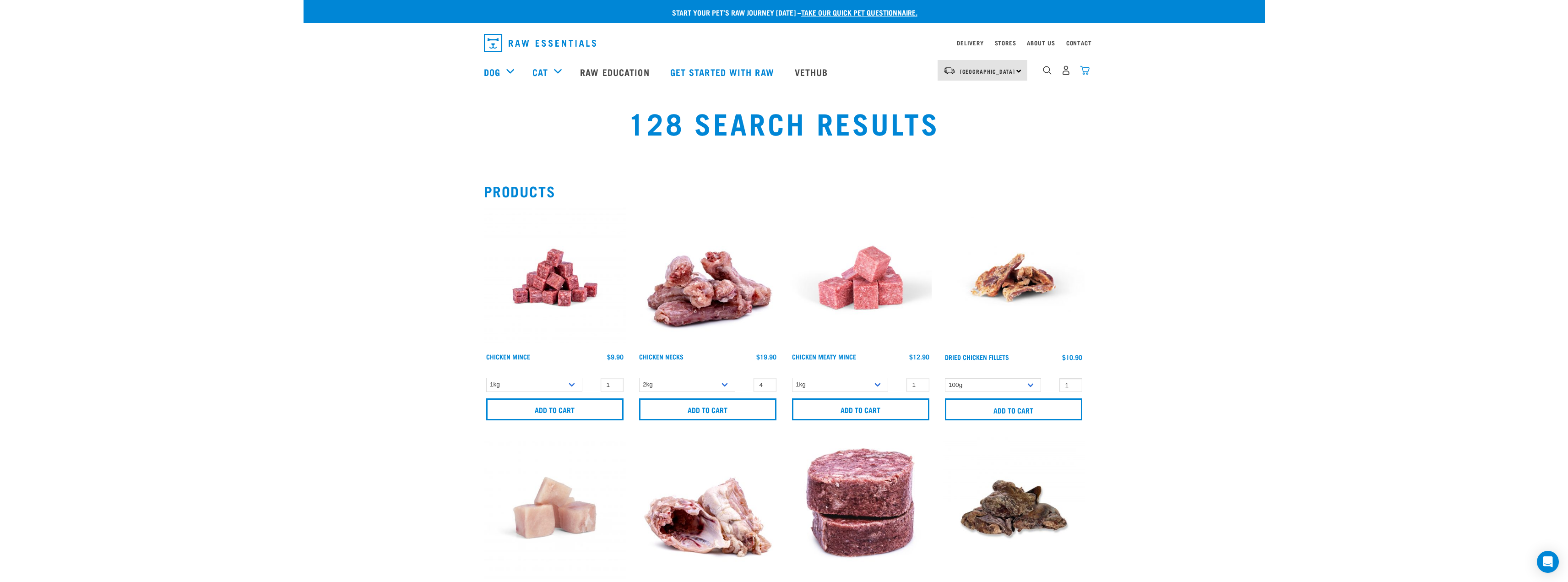
click at [1089, 73] on img "dropdown navigation" at bounding box center [1085, 71] width 10 height 10
